Goal: Transaction & Acquisition: Purchase product/service

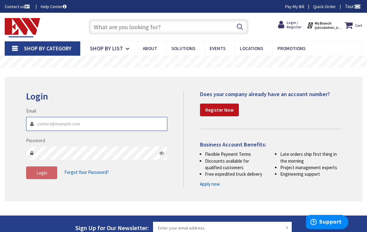
type input "[EMAIL_ADDRESS][DOMAIN_NAME]"
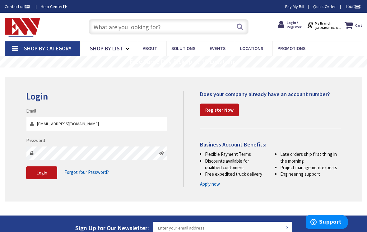
click at [162, 152] on icon at bounding box center [161, 152] width 5 height 5
click at [40, 174] on span "Login" at bounding box center [41, 173] width 11 height 6
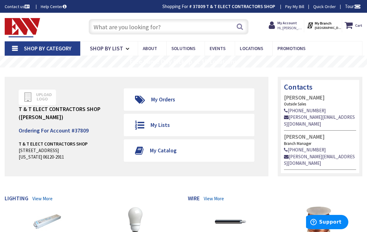
click at [106, 30] on input "text" at bounding box center [169, 27] width 160 height 16
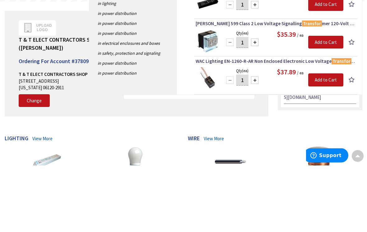
type input "Transformers"
click at [140, 115] on link "in Safety, Protection and Signaling" at bounding box center [133, 120] width 88 height 10
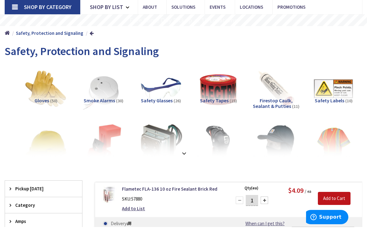
scroll to position [50, 0]
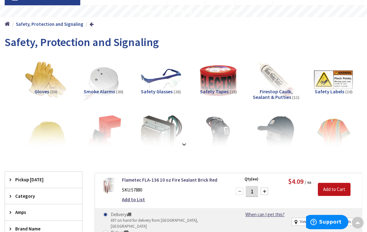
click at [159, 126] on div at bounding box center [183, 130] width 348 height 34
click at [183, 144] on div at bounding box center [183, 130] width 348 height 34
click at [185, 144] on strong at bounding box center [183, 144] width 7 height 7
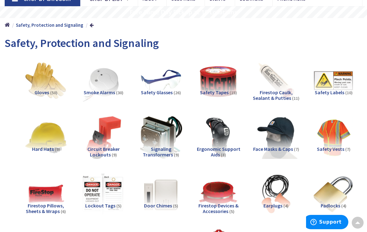
click at [158, 144] on img at bounding box center [160, 137] width 43 height 43
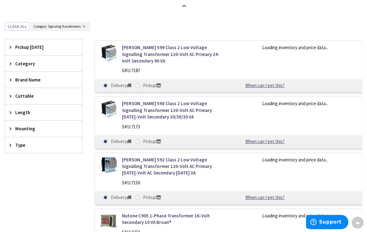
scroll to position [516, 0]
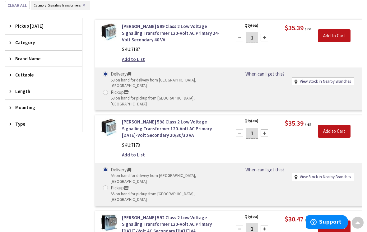
click at [22, 27] on span "Pickup Today" at bounding box center [40, 26] width 51 height 7
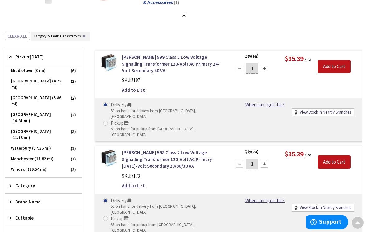
scroll to position [486, 0]
click at [30, 68] on span "Middletown (0 mi)" at bounding box center [43, 70] width 77 height 11
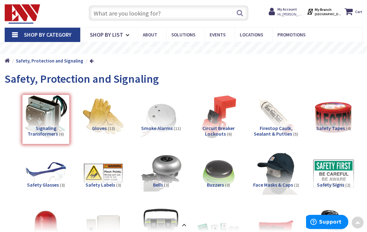
scroll to position [0, 0]
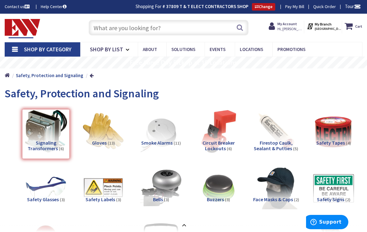
click at [289, 22] on strong "My Account" at bounding box center [287, 23] width 20 height 5
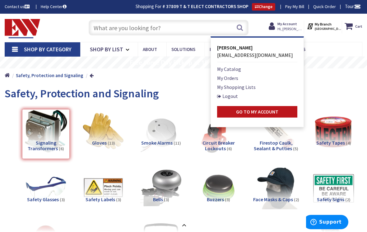
click at [230, 78] on link "My Orders" at bounding box center [227, 77] width 21 height 7
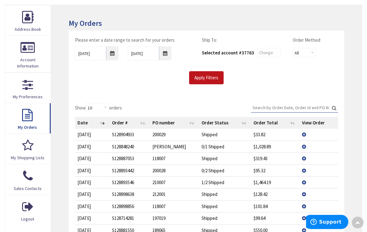
scroll to position [87, 0]
click at [304, 134] on td "View Details" at bounding box center [318, 134] width 38 height 11
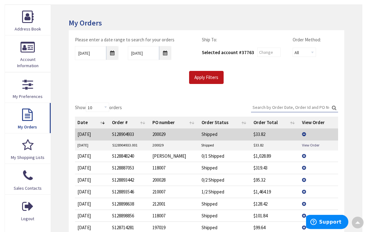
scroll to position [87, 0]
click at [313, 143] on link "View Order" at bounding box center [310, 144] width 17 height 5
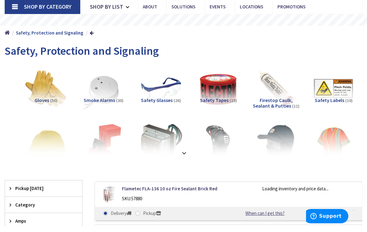
scroll to position [61, 0]
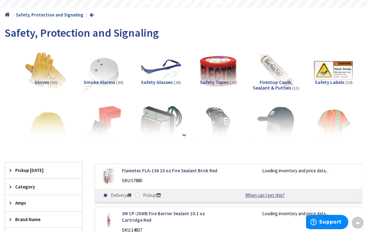
click at [181, 133] on strong at bounding box center [183, 134] width 7 height 7
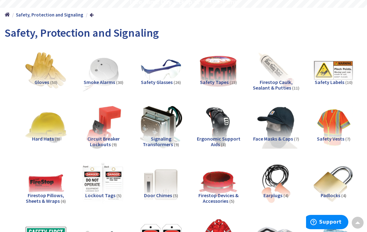
click at [161, 125] on img at bounding box center [160, 127] width 43 height 43
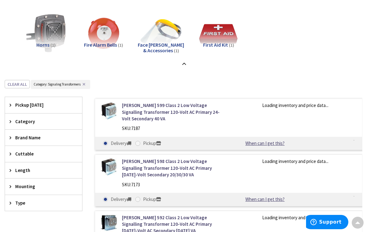
scroll to position [516, 0]
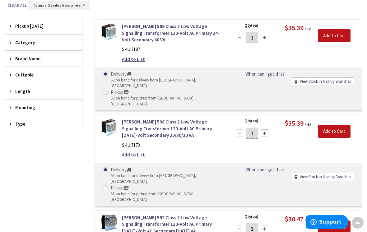
click at [110, 89] on label "Pickup 53 on hand for pickup from Middletown, CT" at bounding box center [163, 98] width 121 height 18
click at [108, 90] on input "Pickup 53 on hand for pickup from Middletown, CT" at bounding box center [106, 92] width 4 height 4
radio input "true"
click at [329, 33] on input "Add to Cart" at bounding box center [334, 35] width 33 height 13
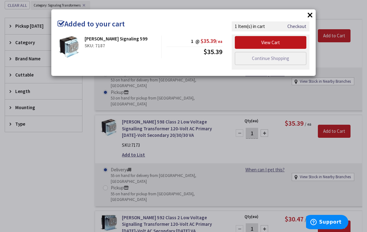
click at [271, 39] on link "View Cart" at bounding box center [270, 42] width 71 height 13
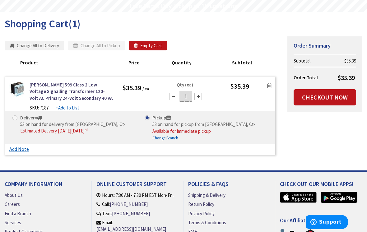
scroll to position [57, 0]
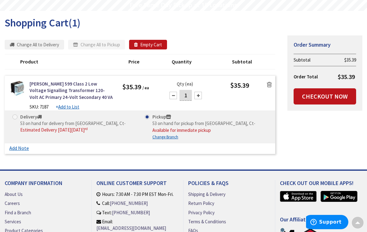
click at [326, 94] on link "Checkout Now" at bounding box center [324, 96] width 62 height 16
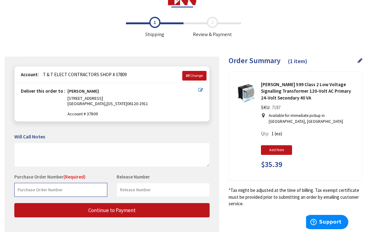
click at [40, 189] on input "text" at bounding box center [60, 190] width 93 height 14
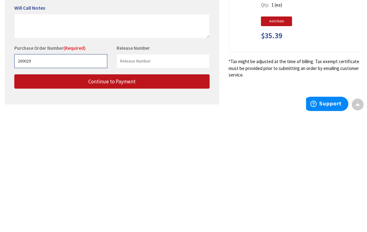
type input "200029"
click at [112, 196] on span "Continue to Payment" at bounding box center [111, 199] width 47 height 7
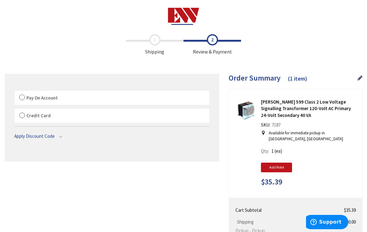
click at [25, 96] on label "Pay On Account" at bounding box center [112, 98] width 194 height 14
click at [15, 92] on input "Pay On Account" at bounding box center [15, 92] width 0 height 0
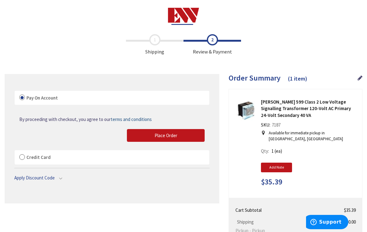
click at [166, 135] on span "Place Order" at bounding box center [165, 135] width 23 height 6
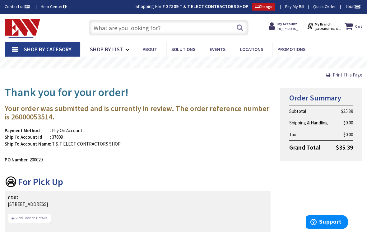
click at [292, 23] on strong "My Account" at bounding box center [287, 23] width 20 height 5
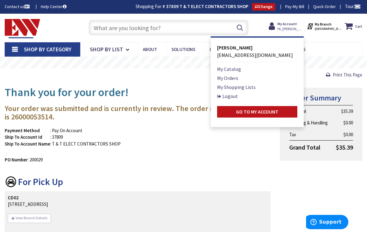
click at [229, 94] on link "Logout" at bounding box center [227, 95] width 21 height 7
